Goal: Task Accomplishment & Management: Manage account settings

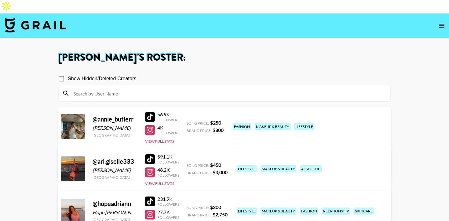
scroll to position [180, 0]
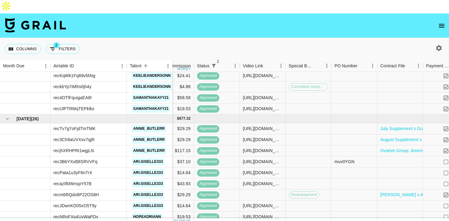
scroll to position [217, 277]
click at [408, 125] on link "July Supplement x Duo Campaign_ Wellbel Influencer Contract.pdf" at bounding box center [445, 128] width 130 height 6
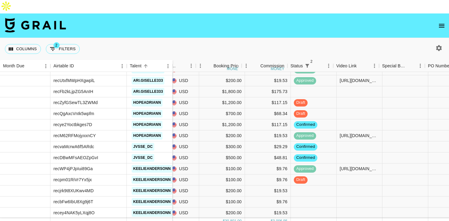
scroll to position [604, 183]
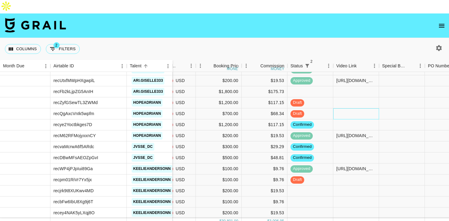
click at [341, 108] on div at bounding box center [357, 113] width 46 height 11
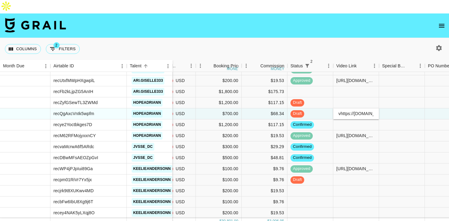
scroll to position [0, 242]
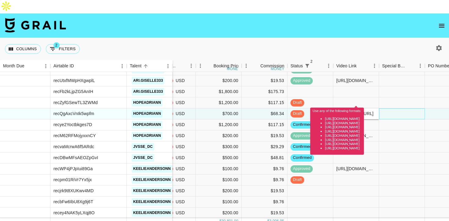
click at [391, 108] on div at bounding box center [402, 113] width 46 height 11
click at [341, 111] on input "vhttps://www.tiktok.com/@hopeadriann/video/7546744448437210381?is_from_webapp=1…" at bounding box center [356, 113] width 45 height 5
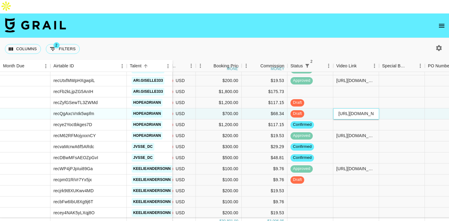
type input "https://www.tiktok.com/@hopeadriann/video/7546744448437210381?is_from_webapp=1&…"
click at [388, 108] on div at bounding box center [402, 113] width 46 height 11
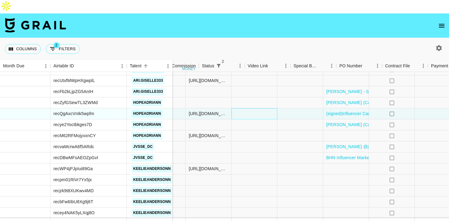
scroll to position [604, 413]
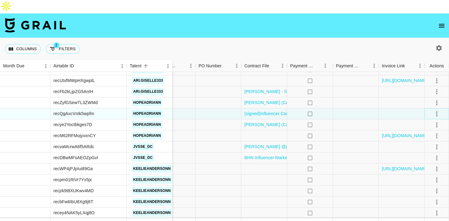
click at [440, 110] on icon "select merge strategy" at bounding box center [436, 113] width 7 height 7
click at [429, 156] on div "Approve" at bounding box center [424, 157] width 19 height 7
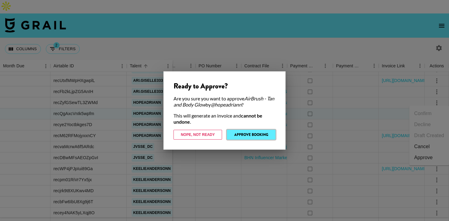
click at [261, 134] on button "Approve Booking" at bounding box center [251, 135] width 49 height 10
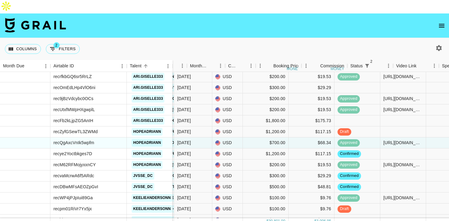
scroll to position [575, 137]
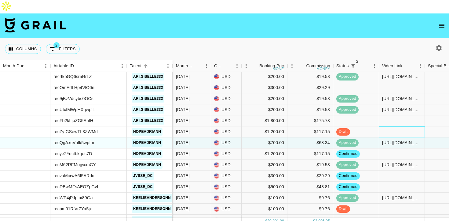
click at [395, 126] on div at bounding box center [402, 131] width 46 height 11
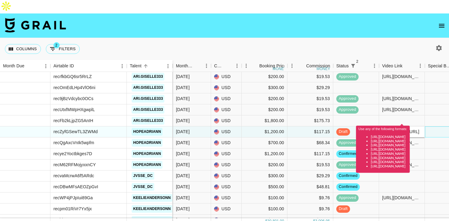
scroll to position [0, 0]
click at [439, 126] on div at bounding box center [448, 131] width 46 height 11
click at [386, 129] on input "vhttps://www.tiktok.com/@hopeadriann/video/7547456052233555214?is_from_webapp=1…" at bounding box center [402, 131] width 45 height 5
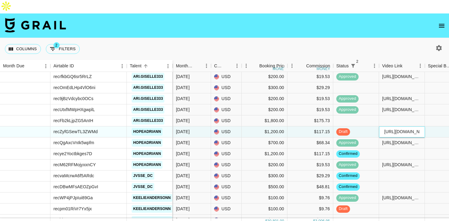
type input "https://www.tiktok.com/@hopeadriann/video/7547456052233555214?is_from_webapp=1&…"
click at [436, 126] on div at bounding box center [448, 131] width 46 height 11
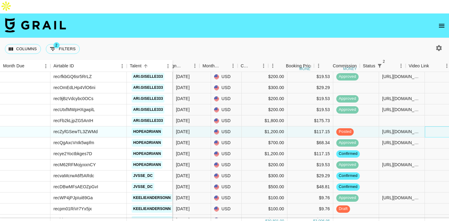
scroll to position [575, 0]
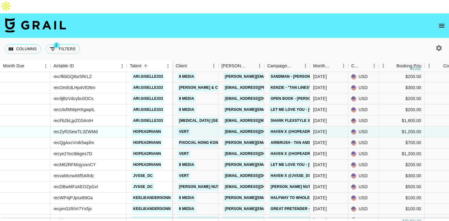
click at [280, 150] on link "Haven x @hopeadriann 2" at bounding box center [296, 154] width 55 height 8
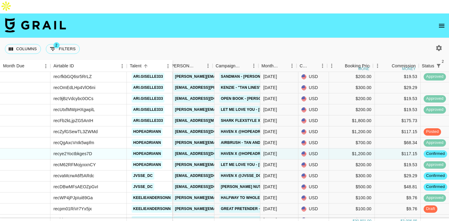
scroll to position [575, 49]
click at [242, 172] on link "Haven x @jvsse_dc" at bounding box center [242, 176] width 44 height 8
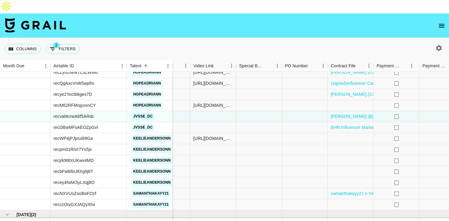
scroll to position [635, 413]
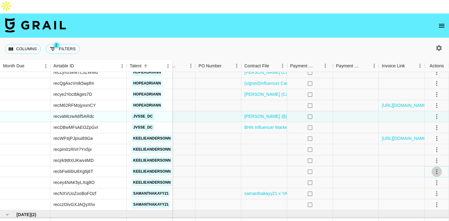
click at [438, 168] on icon "select merge strategy" at bounding box center [436, 171] width 7 height 7
click at [428, 100] on li "Confirm" at bounding box center [430, 100] width 40 height 11
click at [428, 124] on li "Draft Created" at bounding box center [430, 122] width 40 height 11
click at [353, 166] on div at bounding box center [356, 171] width 46 height 11
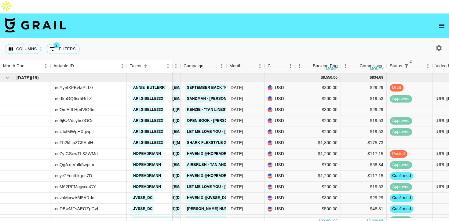
scroll to position [553, 413]
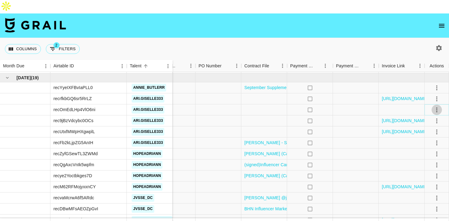
click at [433, 106] on icon "select merge strategy" at bounding box center [436, 109] width 7 height 7
click at [432, 106] on li "Confirm" at bounding box center [430, 109] width 40 height 11
click at [432, 131] on li "Draft Created" at bounding box center [430, 131] width 40 height 11
click at [346, 104] on div at bounding box center [356, 109] width 46 height 11
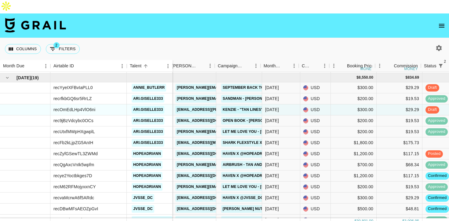
scroll to position [553, 50]
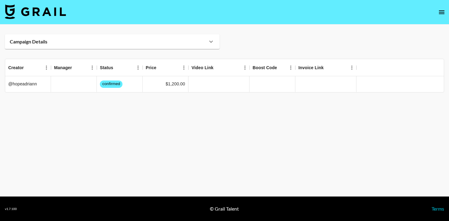
click at [97, 41] on div "Campaign Details" at bounding box center [109, 42] width 198 height 6
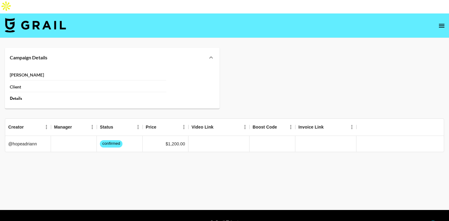
click at [215, 48] on div "Campaign Details" at bounding box center [112, 58] width 215 height 20
click at [212, 54] on icon at bounding box center [211, 57] width 7 height 7
click at [211, 54] on icon at bounding box center [211, 57] width 7 height 7
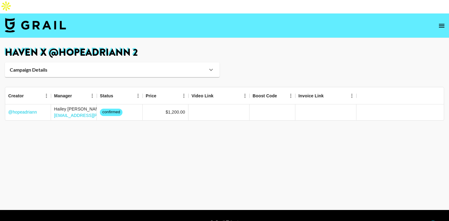
click at [191, 67] on div "Campaign Details" at bounding box center [109, 70] width 198 height 6
click at [213, 66] on icon at bounding box center [211, 69] width 7 height 7
